Goal: Information Seeking & Learning: Understand process/instructions

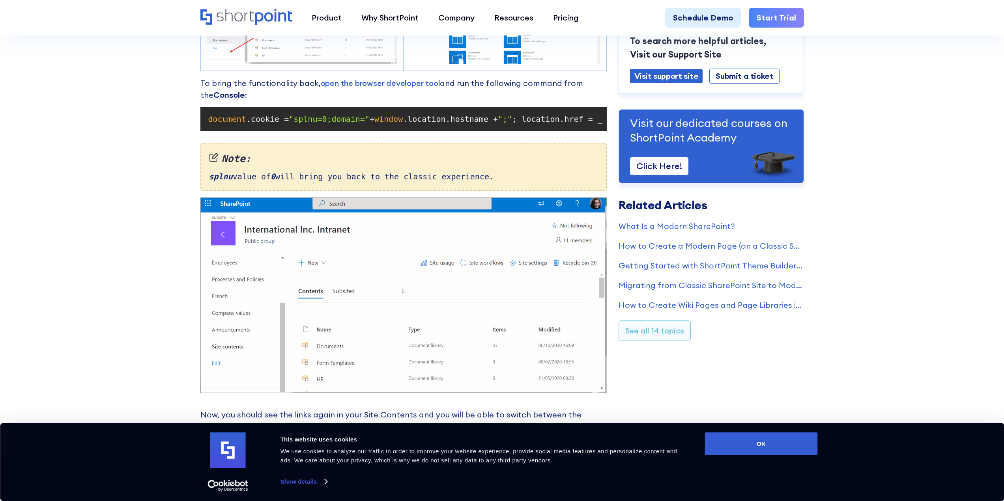
scroll to position [710, 0]
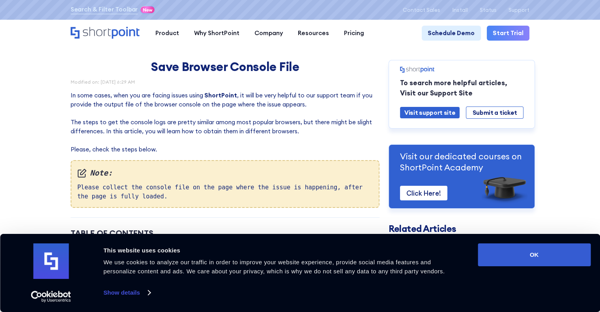
drag, startPoint x: 560, startPoint y: 0, endPoint x: 282, endPoint y: 241, distance: 367.7
click at [282, 241] on div "Table of Contents Google Chrome Step 1: Open the Developer tools Step 2: Switch…" at bounding box center [225, 266] width 309 height 79
click at [95, 249] on link "Google Chrome" at bounding box center [103, 246] width 45 height 9
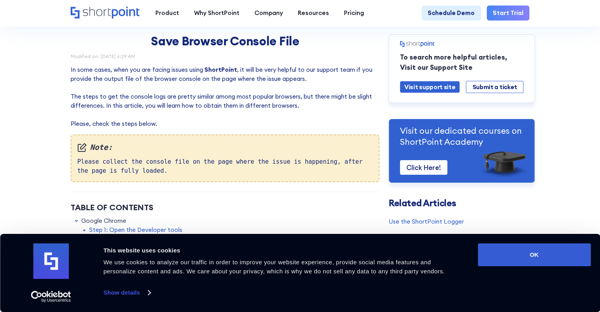
scroll to position [39, 0]
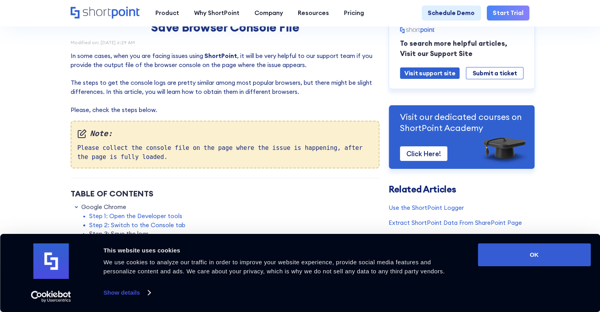
click at [127, 216] on link "Step 1: Open the Developer tools" at bounding box center [135, 216] width 93 height 9
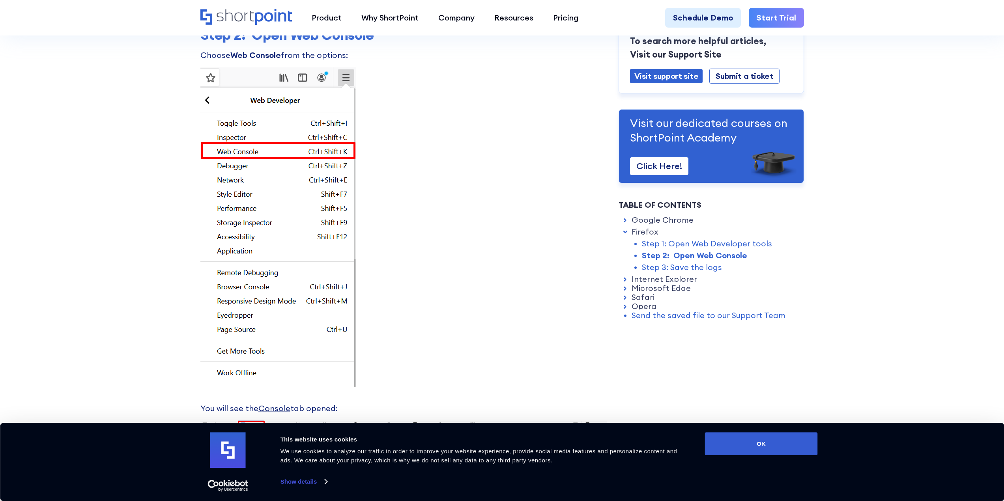
scroll to position [1551, 0]
